Goal: Information Seeking & Learning: Learn about a topic

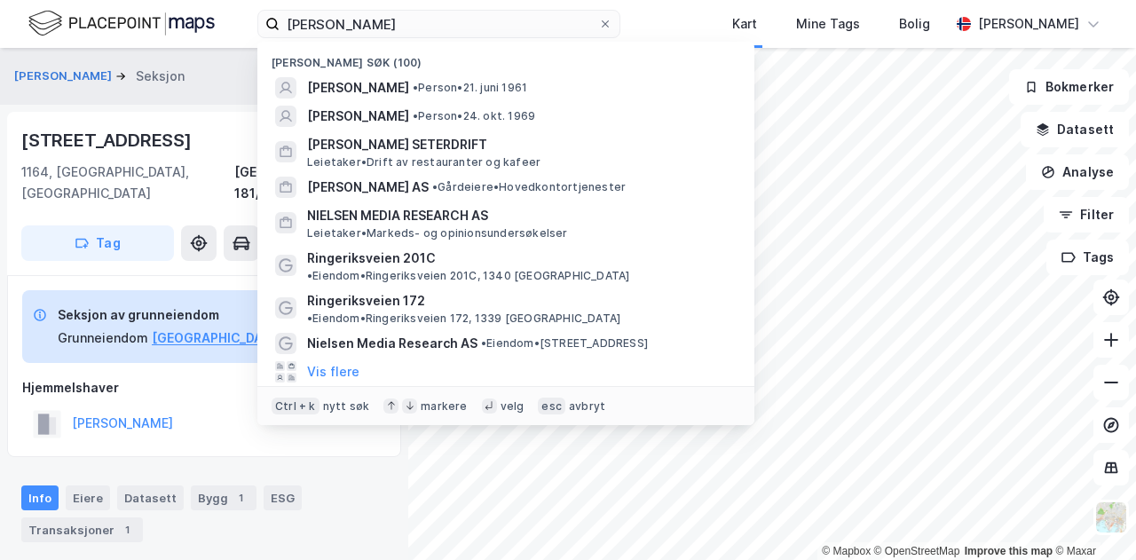
scroll to position [21, 0]
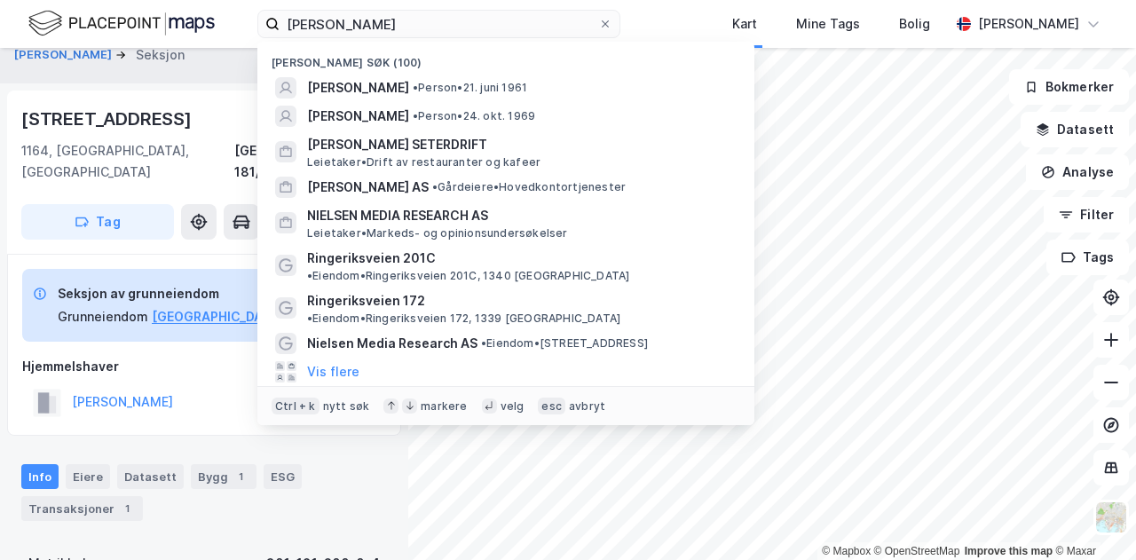
click at [124, 0] on html "[PERSON_NAME] søk (100) [PERSON_NAME] • [DATE] [PERSON_NAME] • Person • [DATE] …" at bounding box center [568, 280] width 1136 height 560
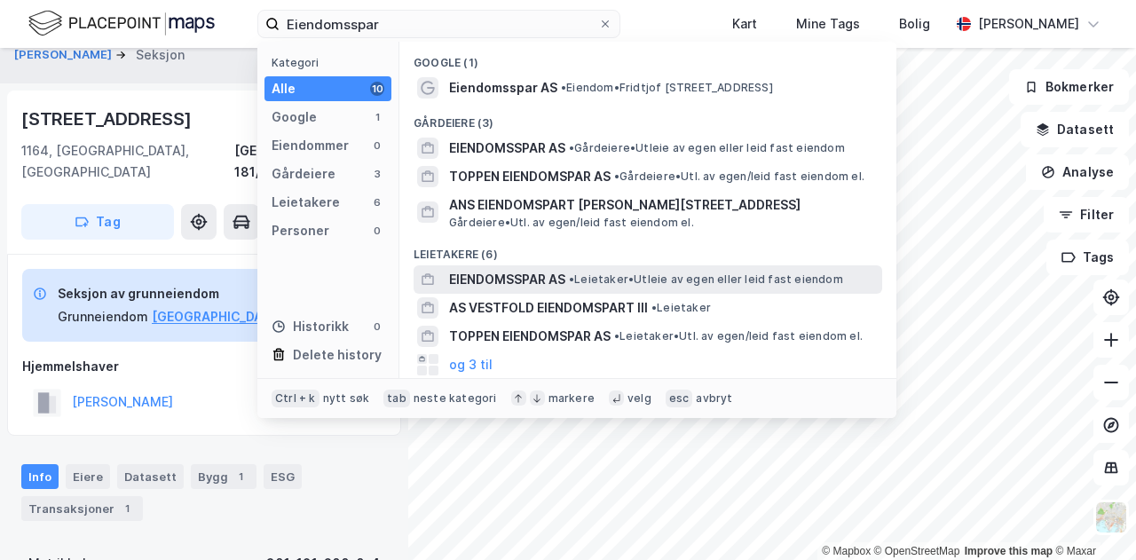
type input "Eiendomsspar"
click at [506, 283] on span "EIENDOMSSPAR AS" at bounding box center [507, 279] width 116 height 21
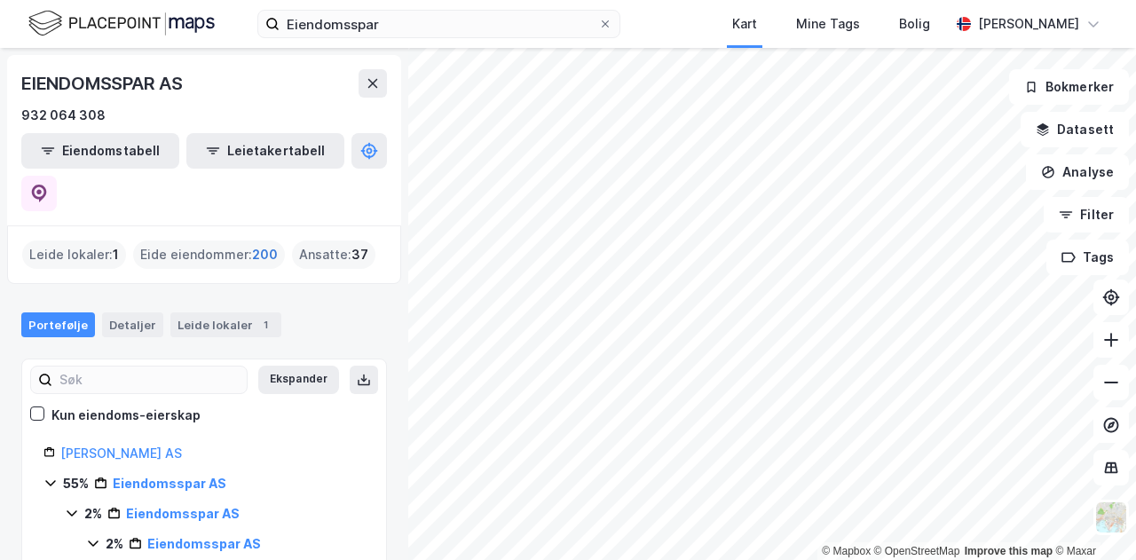
click at [258, 244] on span "200" at bounding box center [265, 254] width 26 height 21
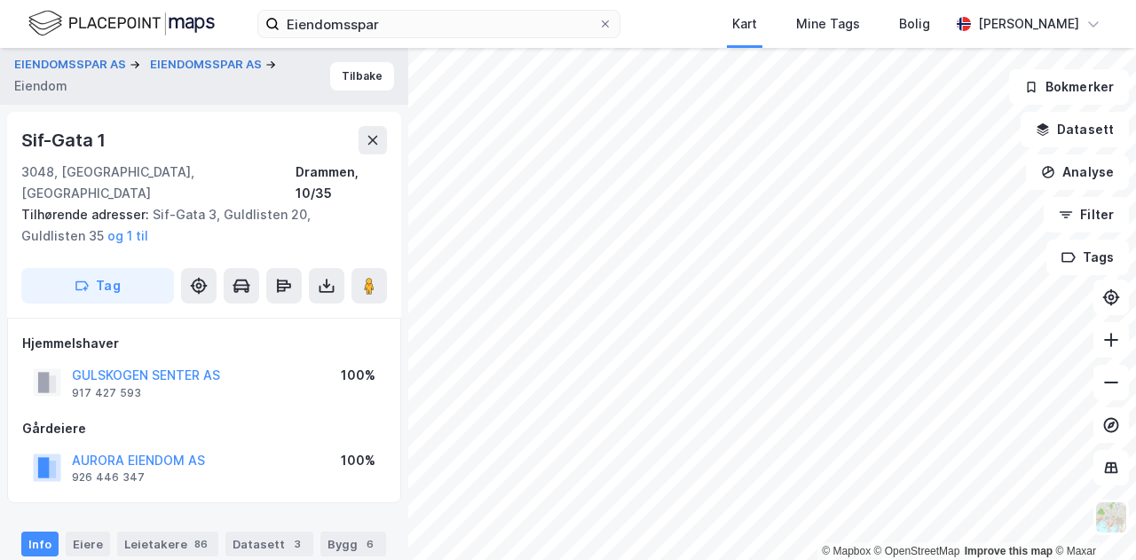
scroll to position [21, 0]
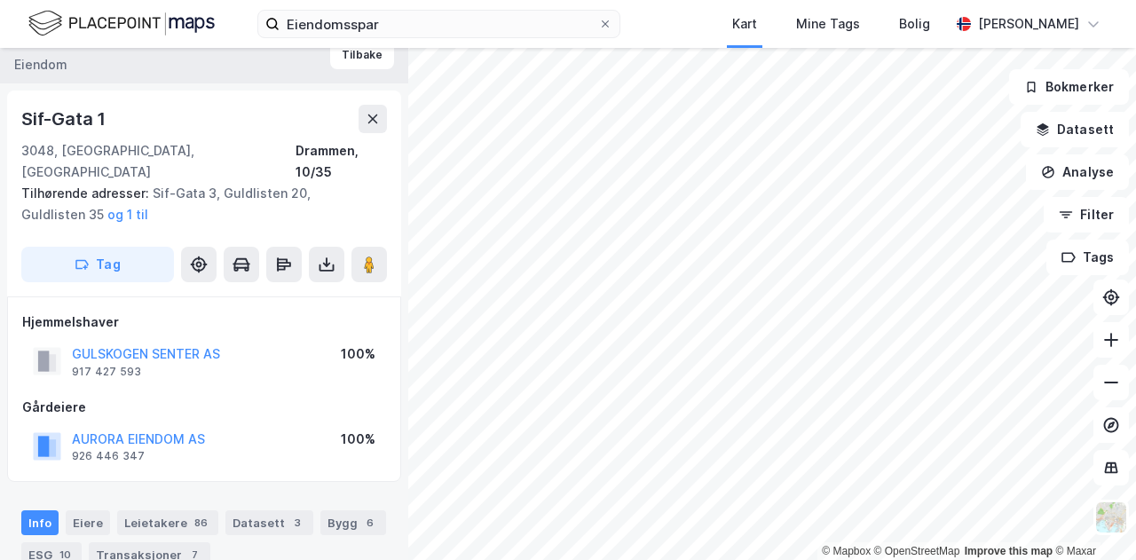
click at [697, 26] on div "Eiendomsspar Kart Mine Tags Bolig [PERSON_NAME]" at bounding box center [568, 24] width 1136 height 48
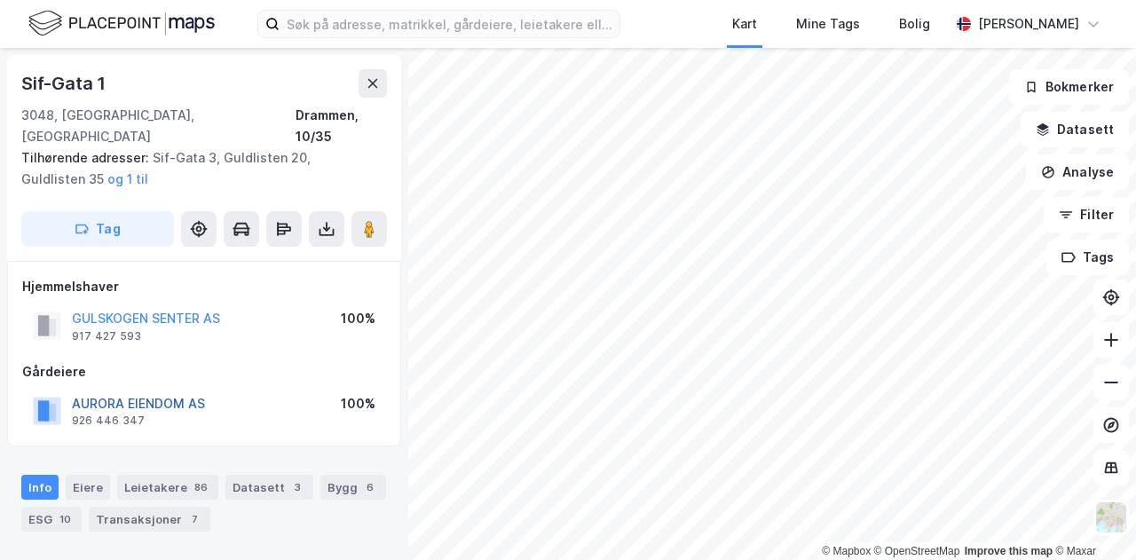
click at [0, 0] on button "AURORA EIENDOM AS" at bounding box center [0, 0] width 0 height 0
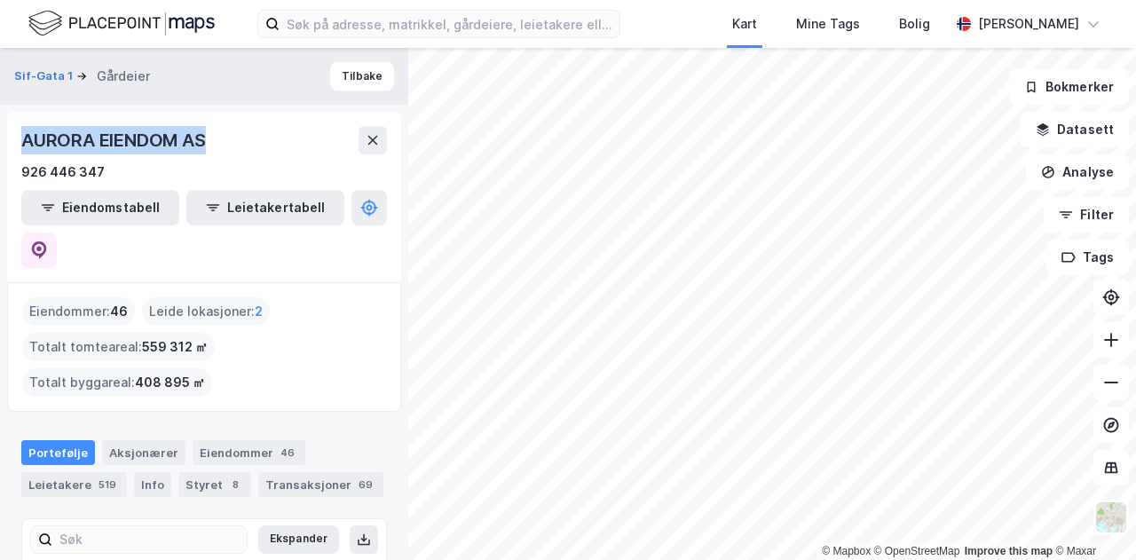
drag, startPoint x: 217, startPoint y: 130, endPoint x: 0, endPoint y: 145, distance: 217.0
click at [0, 145] on div "Sif-Gata 1 Gårdeier Tilbake AURORA EIENDOM AS 926 446 347 Eiendomstabell Leieta…" at bounding box center [204, 304] width 408 height 512
copy div "AURORA EIENDOM AS"
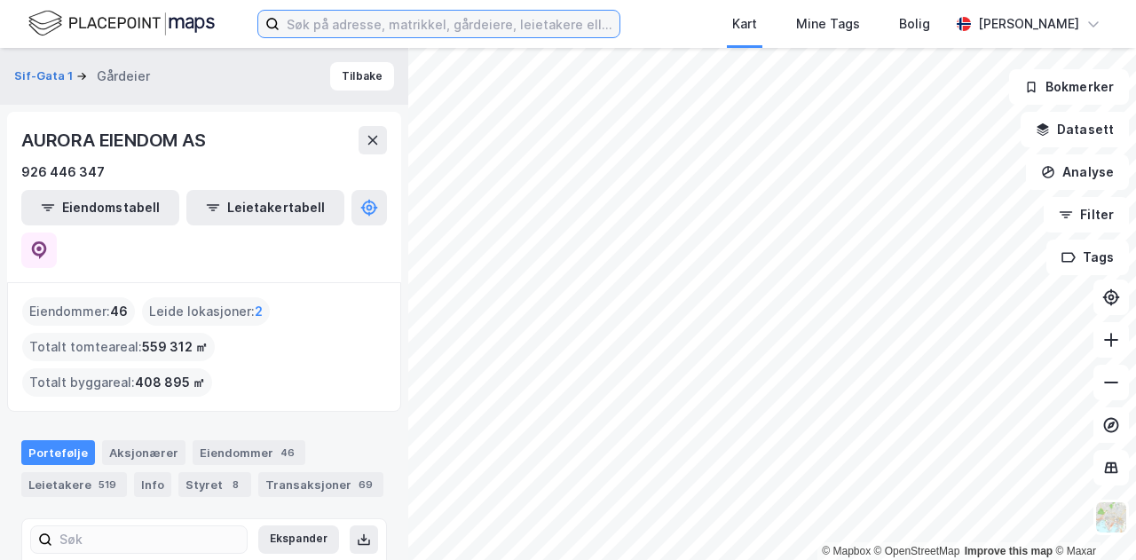
click at [308, 22] on input at bounding box center [450, 24] width 340 height 27
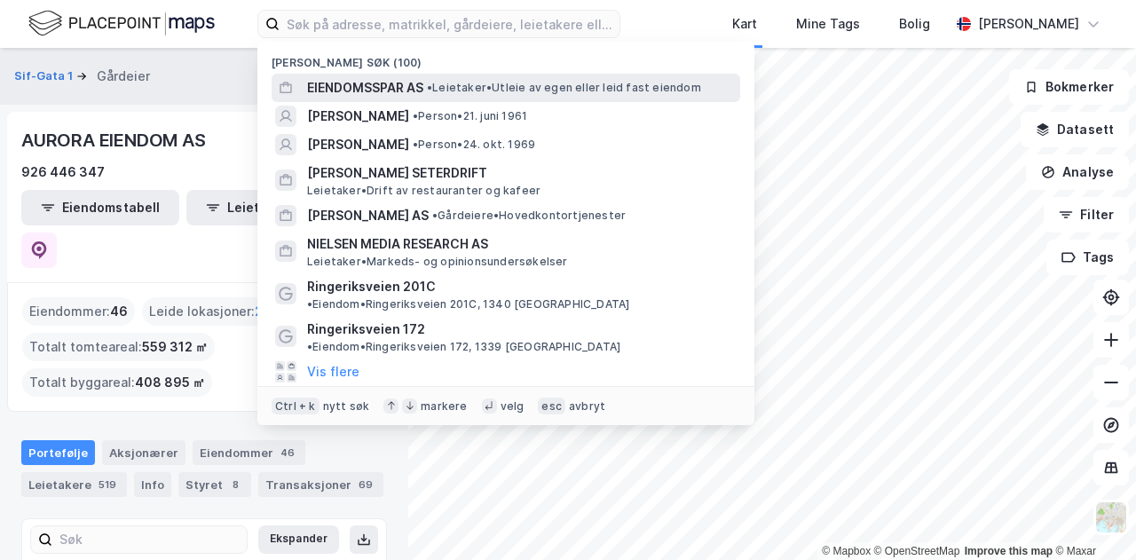
click at [380, 86] on span "EIENDOMSSPAR AS" at bounding box center [365, 87] width 116 height 21
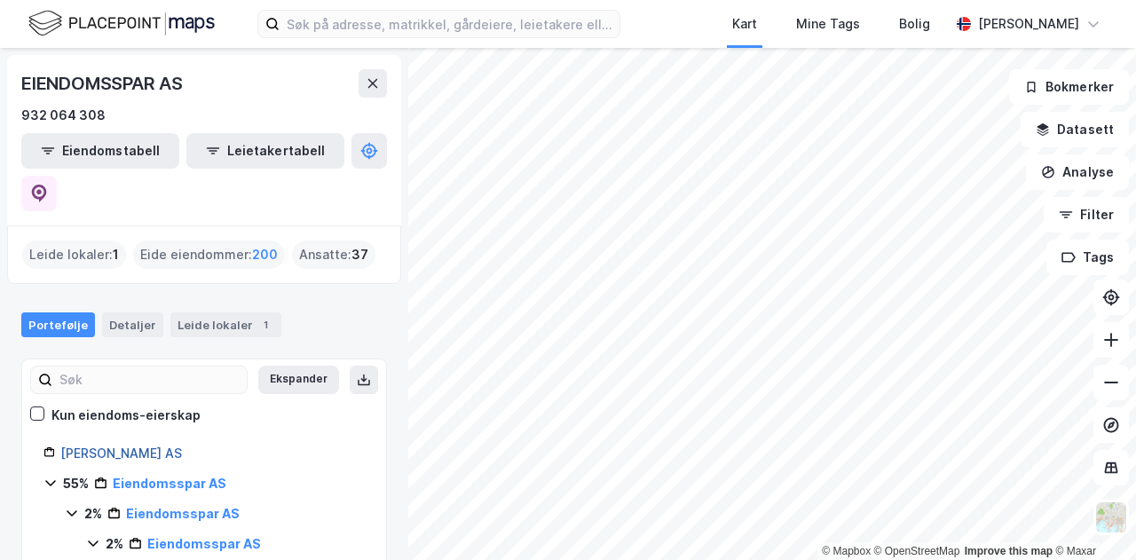
click at [159, 445] on link "[PERSON_NAME] AS" at bounding box center [121, 452] width 122 height 15
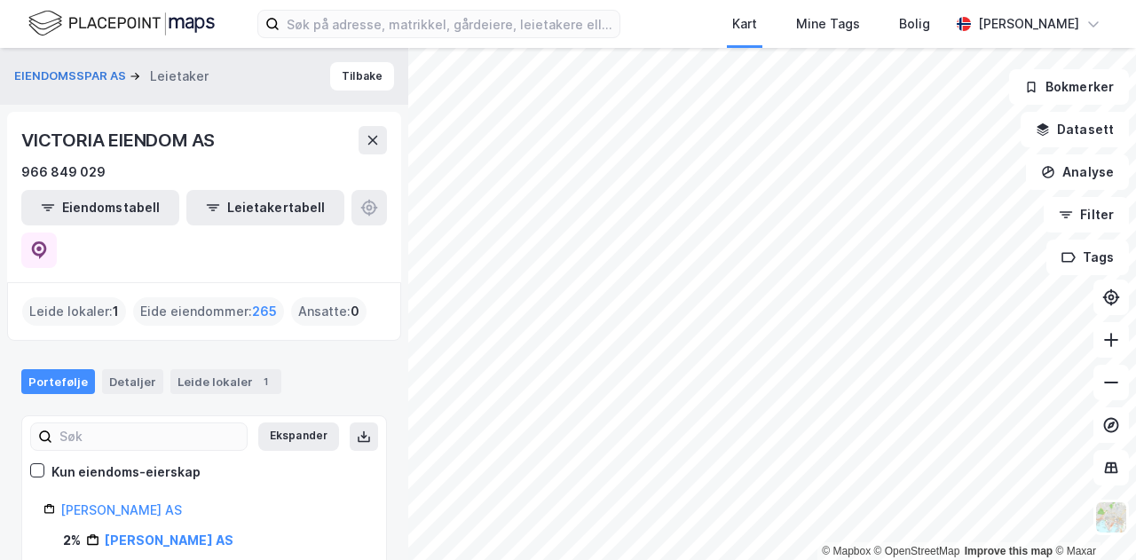
click at [689, 26] on div "Kart Mine Tags Bolig Kristian Jordell" at bounding box center [568, 24] width 1136 height 48
click at [151, 502] on link "[PERSON_NAME] AS" at bounding box center [121, 509] width 122 height 15
click at [155, 502] on link "[PERSON_NAME] AS" at bounding box center [121, 509] width 122 height 15
click at [257, 301] on span "265" at bounding box center [264, 311] width 25 height 21
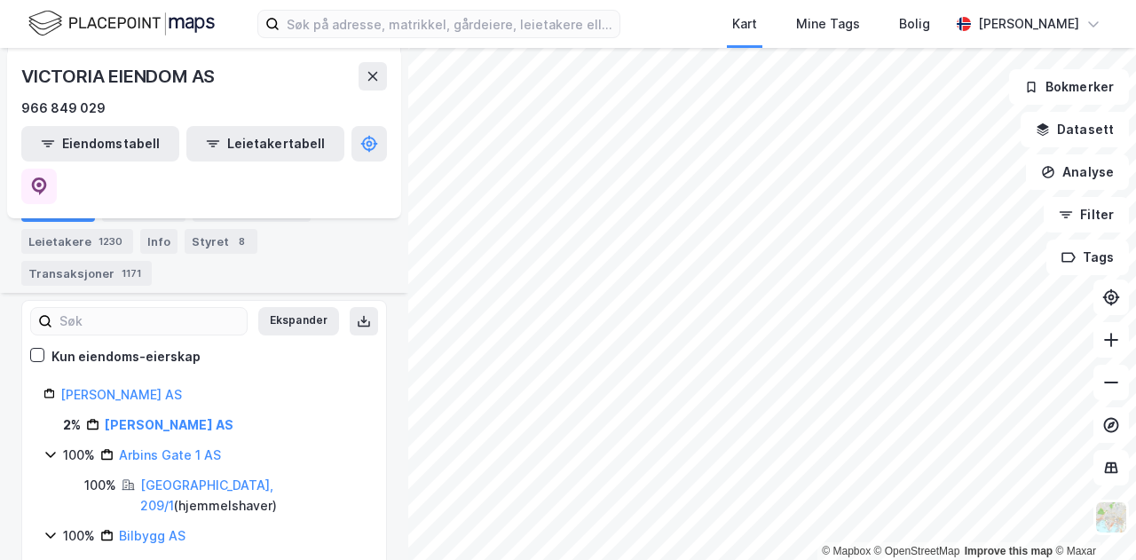
scroll to position [256, 0]
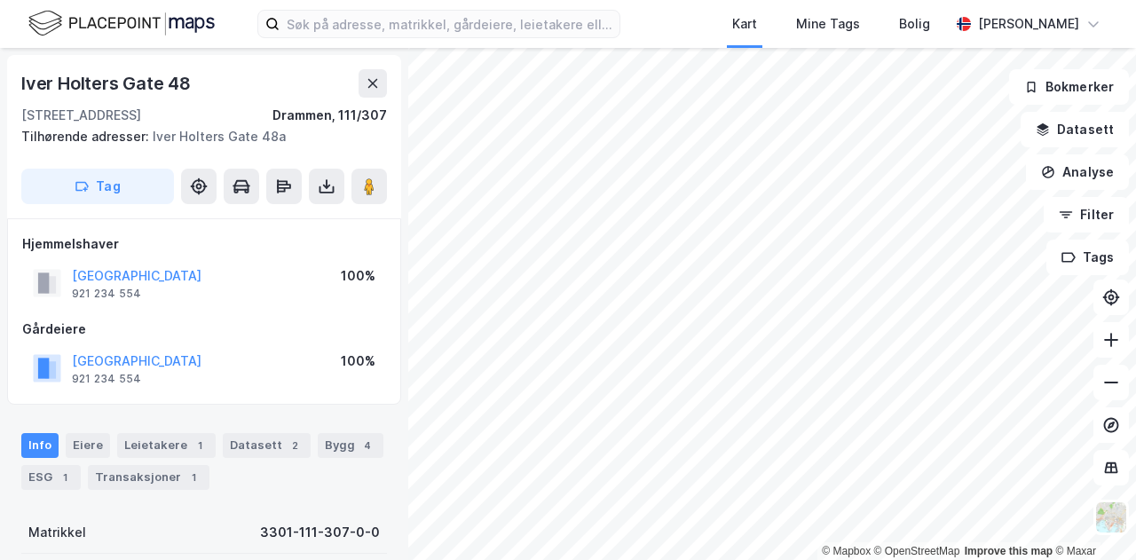
click at [715, 9] on div "Kart Mine Tags Bolig Kristian Jordell" at bounding box center [568, 24] width 1136 height 48
